Goal: Transaction & Acquisition: Purchase product/service

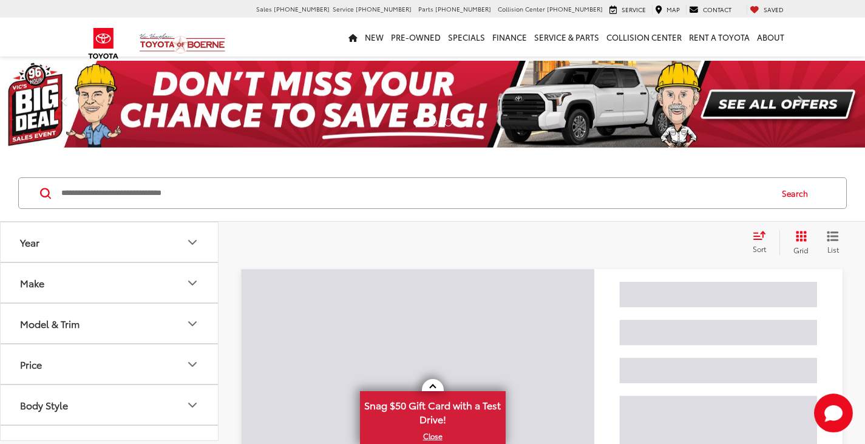
click at [165, 194] on input "Search by Make, Model, or Keyword" at bounding box center [415, 192] width 710 height 29
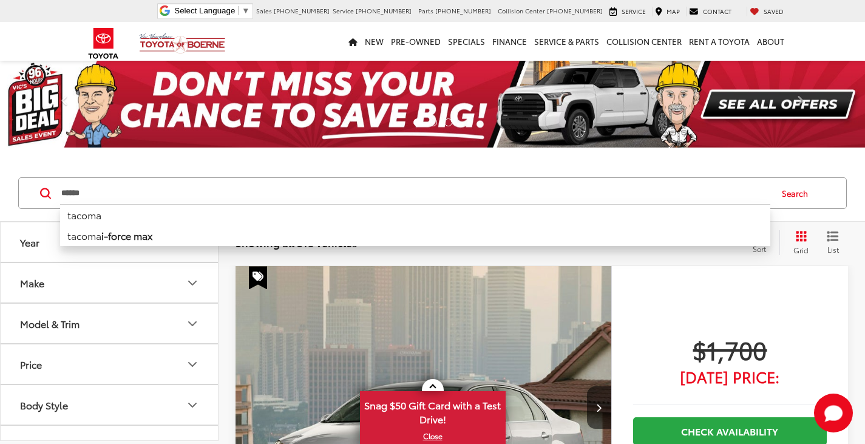
type input "******"
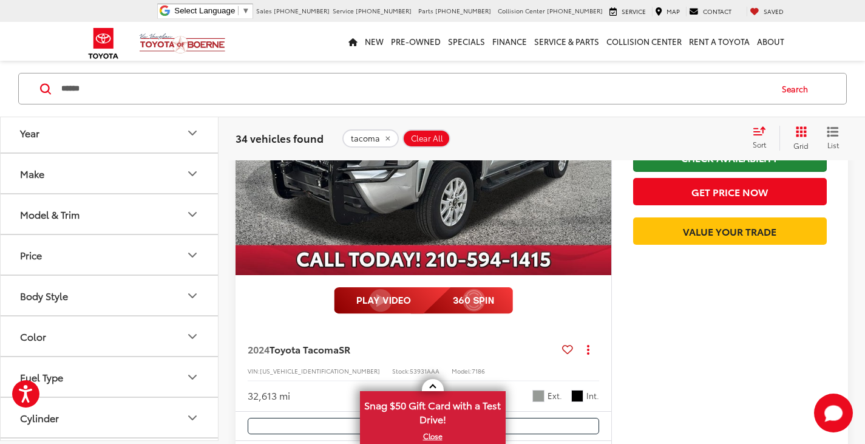
scroll to position [243, 0]
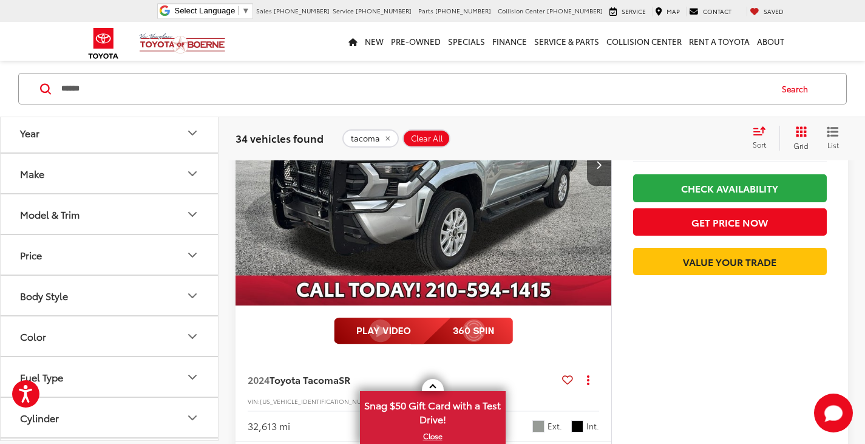
click at [756, 134] on icon "Select sort value" at bounding box center [759, 130] width 13 height 9
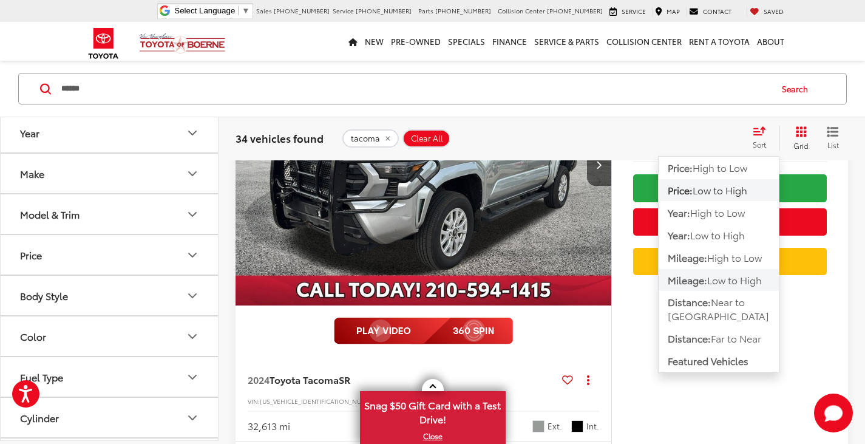
drag, startPoint x: 736, startPoint y: 260, endPoint x: 736, endPoint y: 285, distance: 24.9
click at [736, 285] on div "Price: High to Low Price: Low to High Year: High to Low Year: Low to High Milea…" at bounding box center [718, 264] width 121 height 217
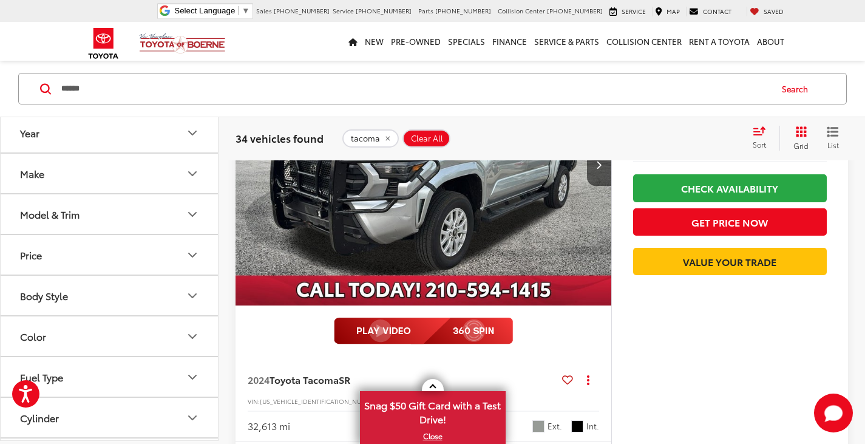
click at [633, 281] on capital-one-entry-button at bounding box center [633, 281] width 0 height 0
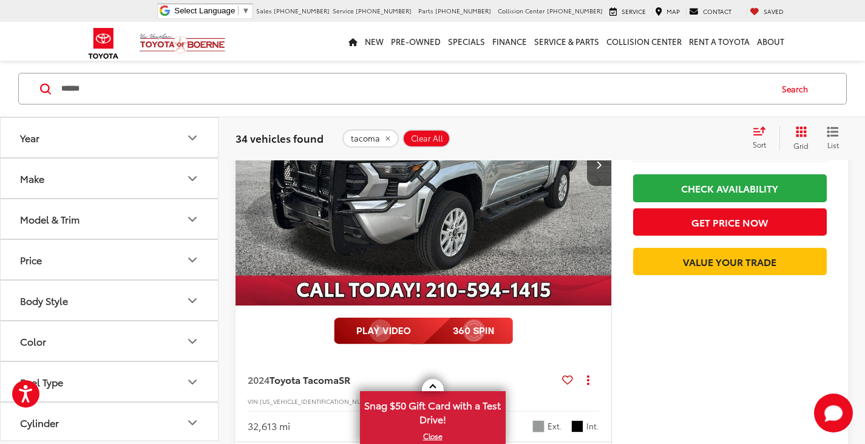
click at [767, 135] on div "Sort" at bounding box center [763, 138] width 33 height 24
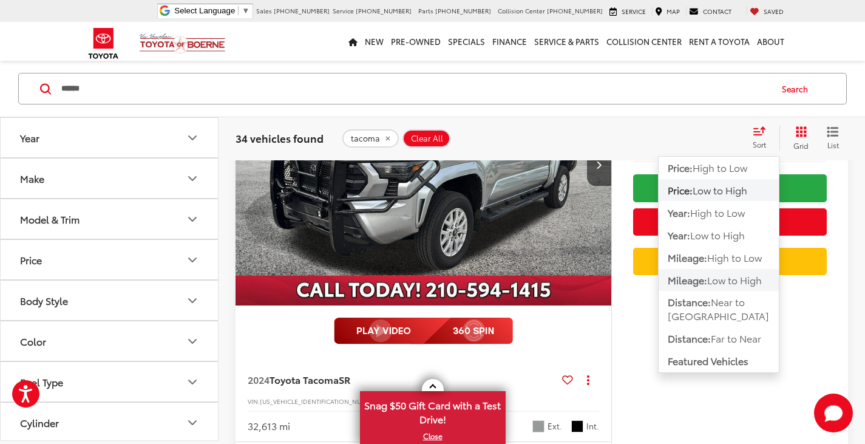
click at [740, 282] on span "Low to High" at bounding box center [734, 280] width 55 height 14
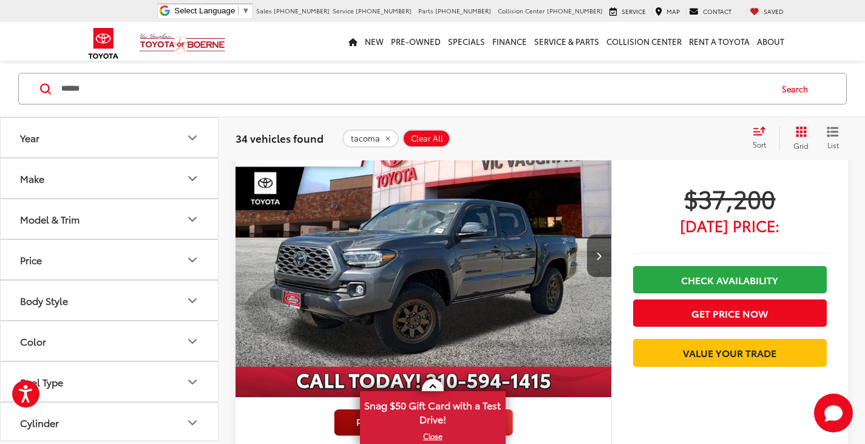
scroll to position [5084, 0]
